Goal: Task Accomplishment & Management: Manage account settings

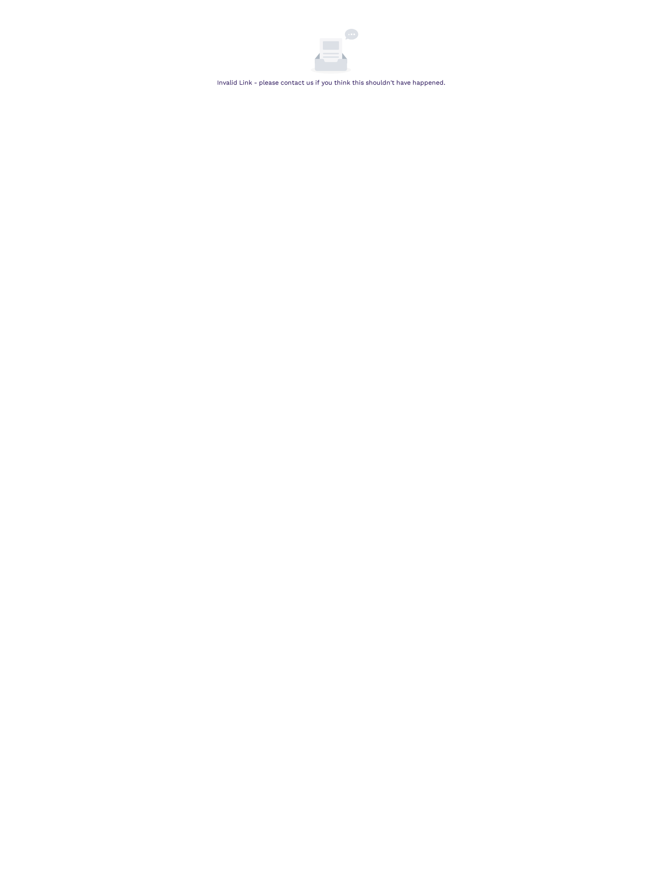
click at [137, 105] on body "Invalid Link - please contact us if you think this shouldn't have happened." at bounding box center [331, 466] width 662 height 875
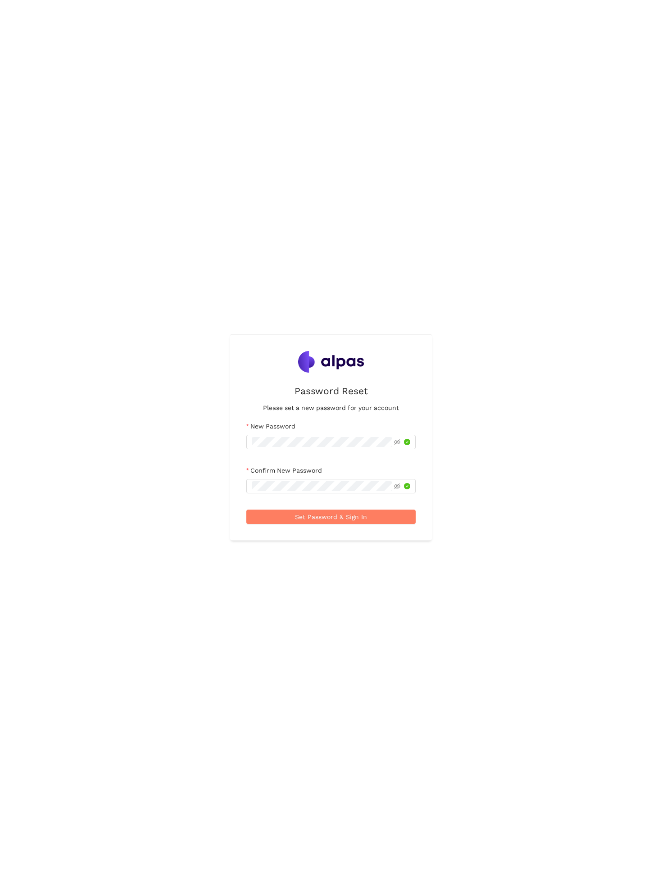
click at [619, 116] on div "Password Reset Please set a new password for your account New Password Confirm …" at bounding box center [331, 437] width 662 height 875
click at [501, 53] on div "Password Reset Please set a new password for your account New Password Confirm …" at bounding box center [331, 437] width 662 height 875
click at [337, 516] on span "Set Password & Sign In" at bounding box center [331, 517] width 72 height 10
